Goal: Check status

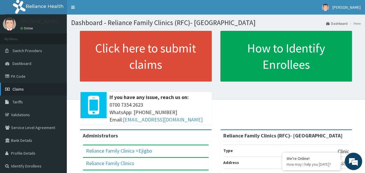
click at [52, 92] on link "Claims" at bounding box center [33, 89] width 67 height 13
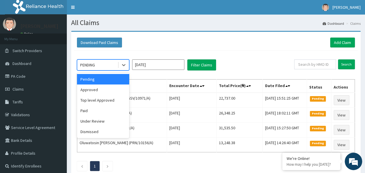
click at [101, 68] on div "PENDING" at bounding box center [97, 64] width 40 height 9
click at [102, 122] on div "Under Review" at bounding box center [103, 121] width 52 height 10
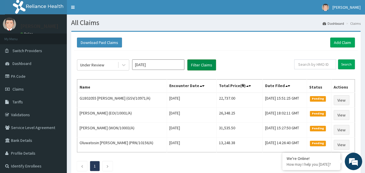
click at [196, 65] on button "Filter Claims" at bounding box center [201, 64] width 29 height 11
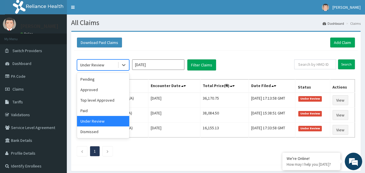
click at [101, 62] on div "Under Review" at bounding box center [92, 65] width 24 height 6
click at [101, 89] on div "Approved" at bounding box center [103, 89] width 52 height 10
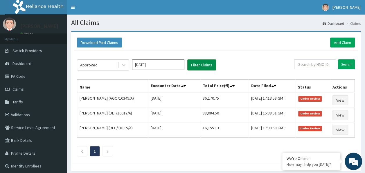
click at [212, 67] on button "Filter Claims" at bounding box center [201, 64] width 29 height 11
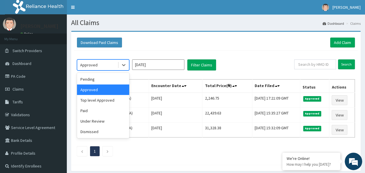
click at [103, 68] on div "Approved" at bounding box center [97, 64] width 40 height 9
click at [103, 76] on div "Pending" at bounding box center [103, 79] width 52 height 10
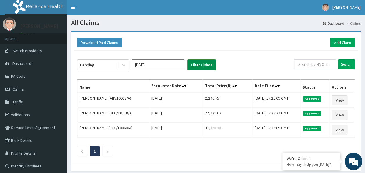
click at [196, 64] on button "Filter Claims" at bounding box center [201, 64] width 29 height 11
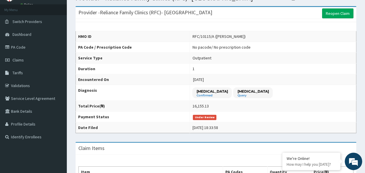
scroll to position [29, 0]
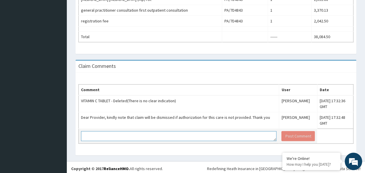
click at [220, 135] on textarea at bounding box center [179, 136] width 196 height 10
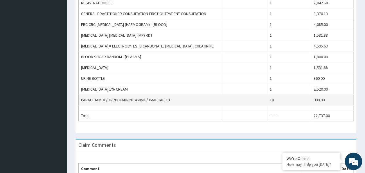
scroll to position [196, 0]
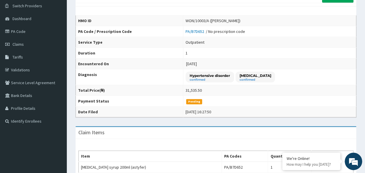
scroll to position [28, 0]
